Goal: Check status: Check status

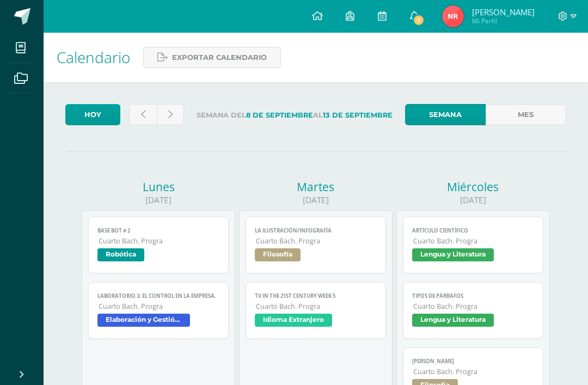
click at [423, 8] on link "7" at bounding box center [414, 16] width 32 height 33
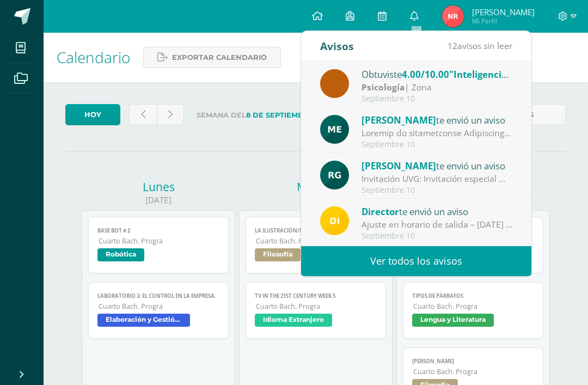
click at [472, 80] on span ""Inteligencias múltiples parte 1"" at bounding box center [522, 74] width 146 height 13
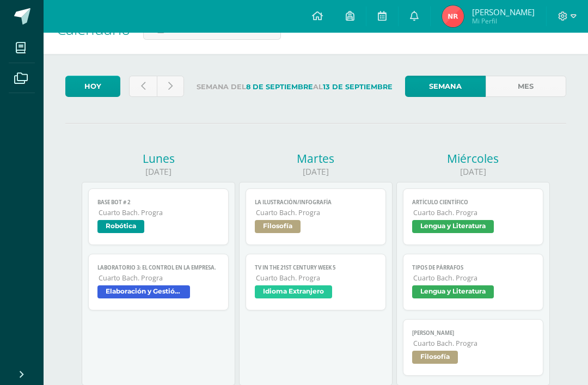
scroll to position [30, 0]
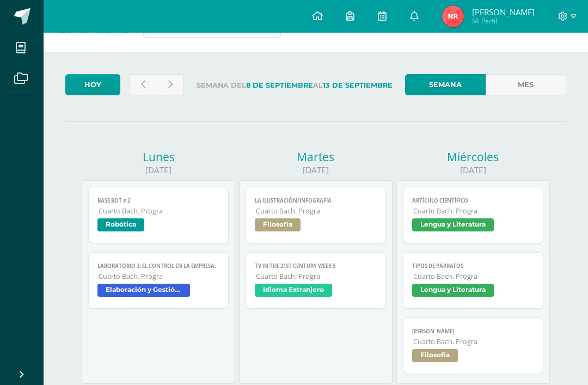
click at [419, 15] on icon at bounding box center [414, 16] width 9 height 10
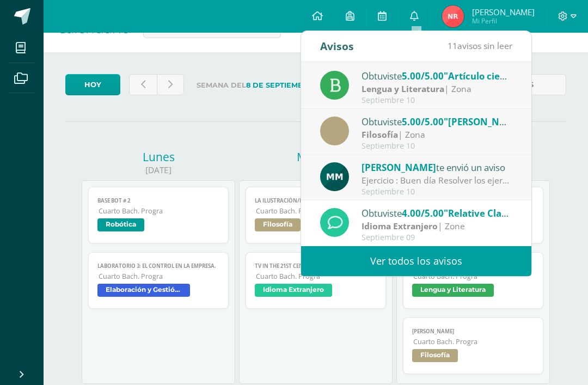
scroll to position [181, 0]
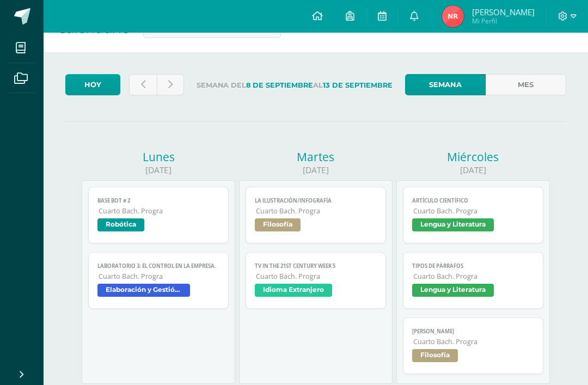
click at [265, 155] on div "Martes" at bounding box center [315, 156] width 153 height 15
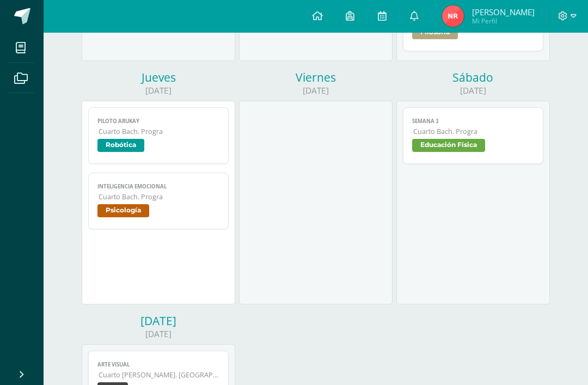
scroll to position [353, 0]
click at [105, 154] on span "Robótica" at bounding box center [158, 146] width 122 height 16
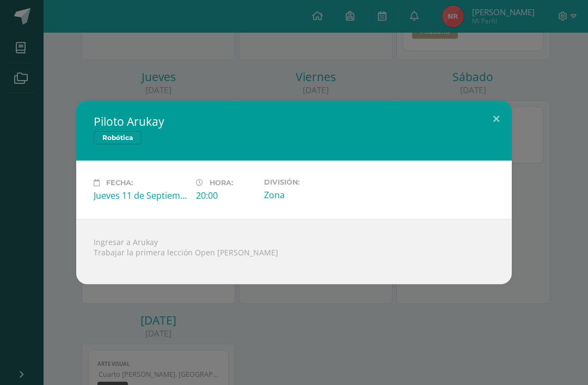
click at [78, 313] on div "Piloto Arukay Robótica Fecha: [DATE] Hora: 20:00 División: Zona Ingresar a Aruk…" at bounding box center [294, 192] width 588 height 385
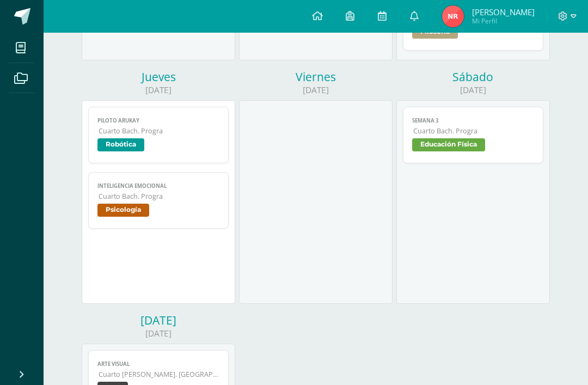
click at [109, 326] on div "[DATE]" at bounding box center [158, 319] width 153 height 15
click at [485, 162] on link "Semana 3 Cuarto [PERSON_NAME]. Progra Educación Física" at bounding box center [473, 135] width 140 height 57
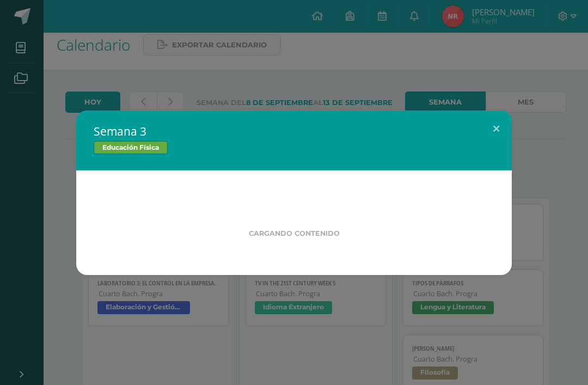
scroll to position [0, 0]
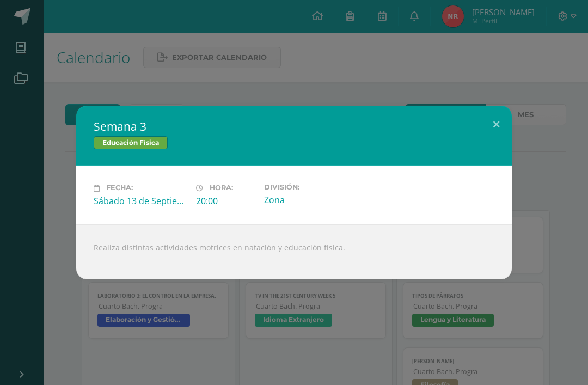
click at [490, 115] on button at bounding box center [496, 124] width 31 height 37
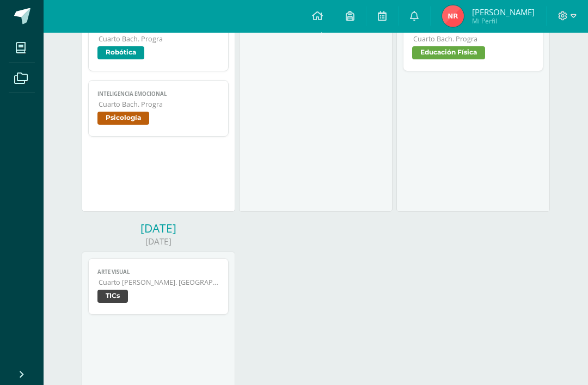
scroll to position [445, 0]
